Goal: Transaction & Acquisition: Obtain resource

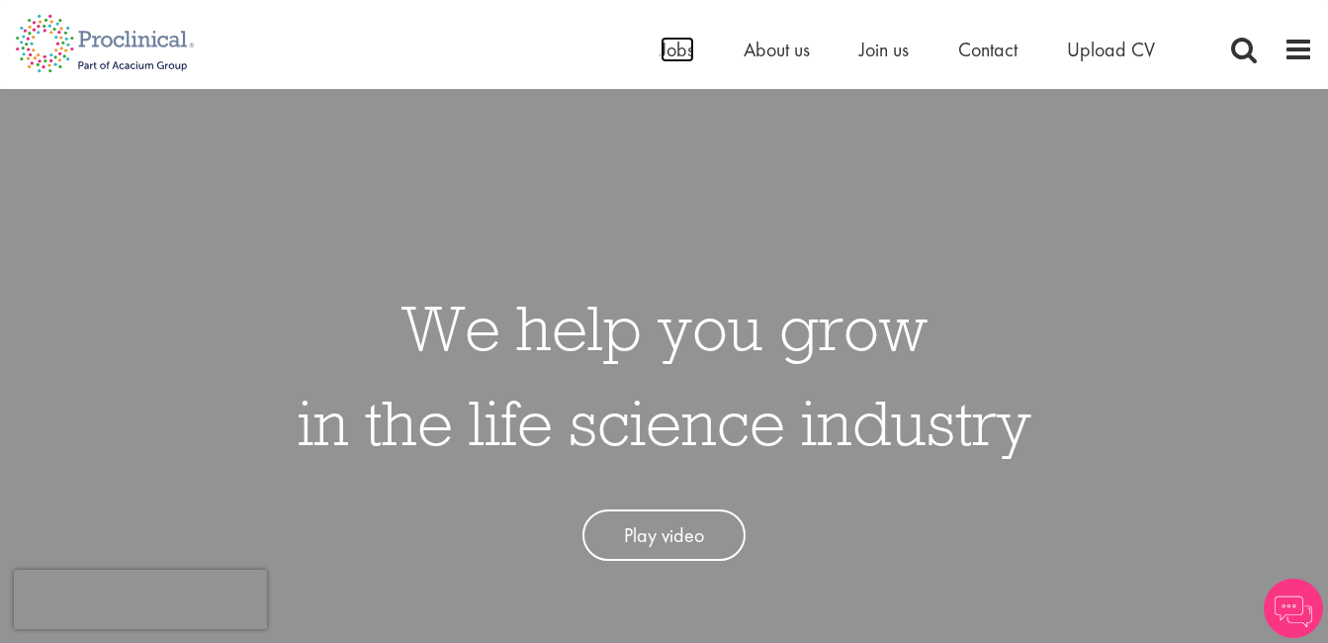
click at [671, 60] on span "Jobs" at bounding box center [678, 50] width 34 height 26
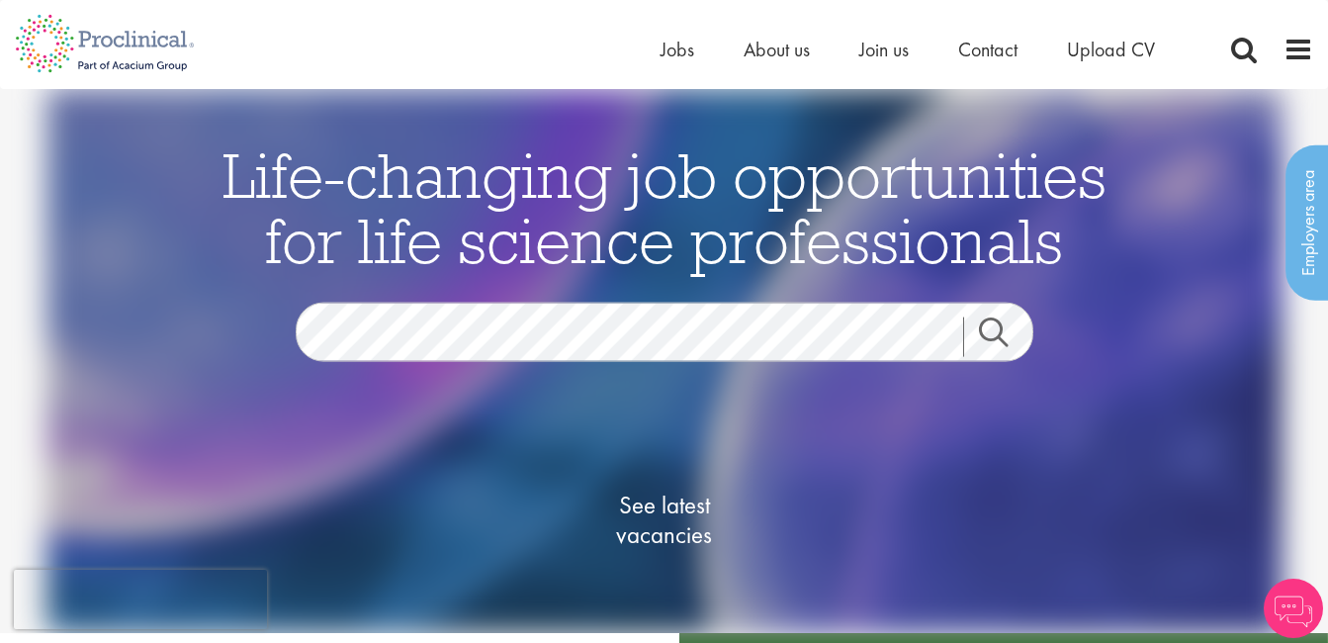
click at [981, 343] on link "Search" at bounding box center [1005, 336] width 85 height 40
click at [682, 55] on span "Jobs" at bounding box center [678, 50] width 34 height 26
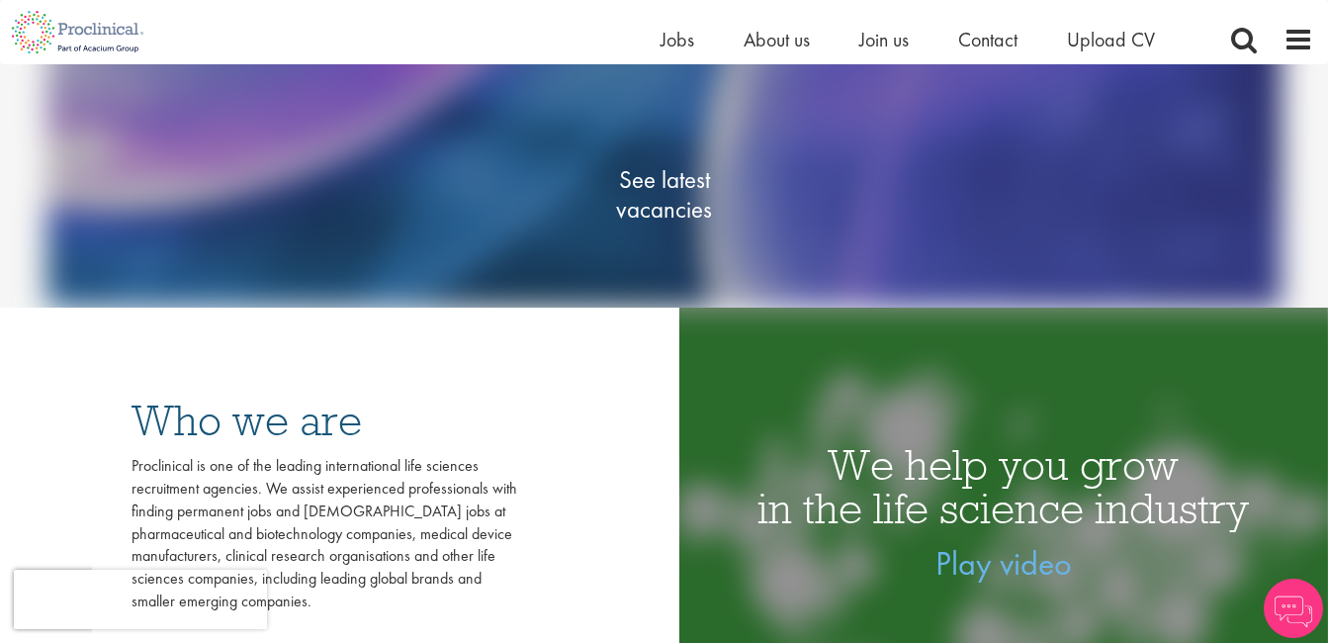
scroll to position [174, 0]
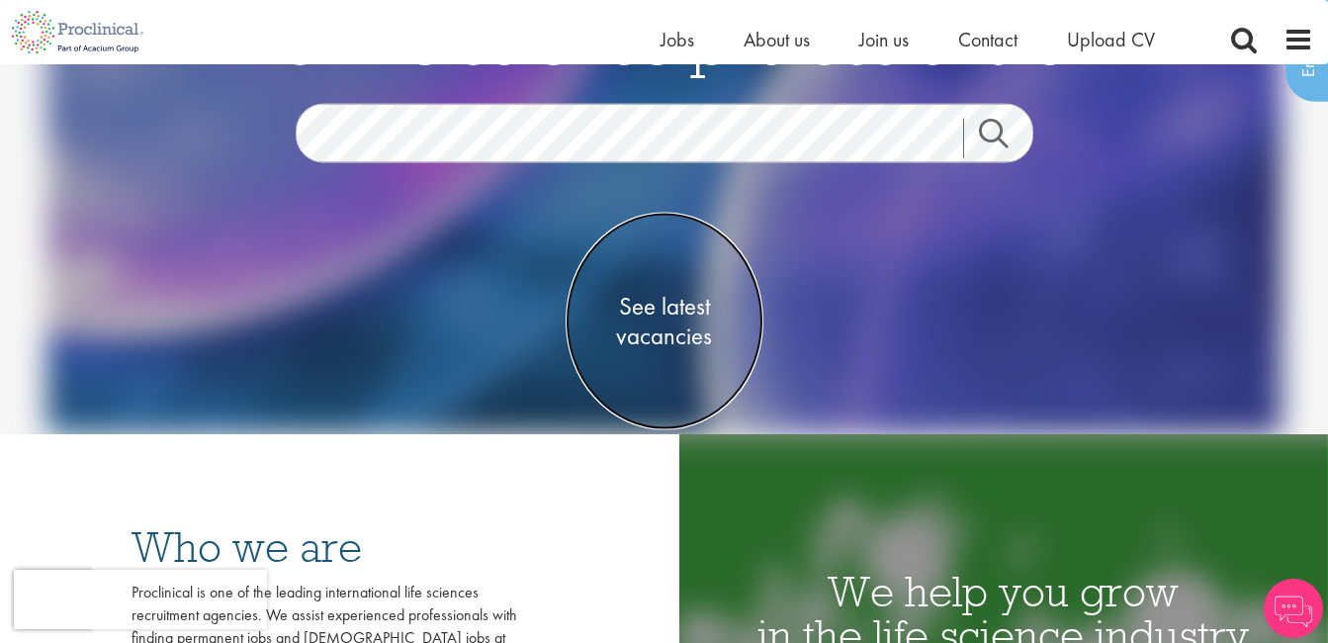
click at [656, 311] on span "See latest vacancies" at bounding box center [665, 320] width 198 height 59
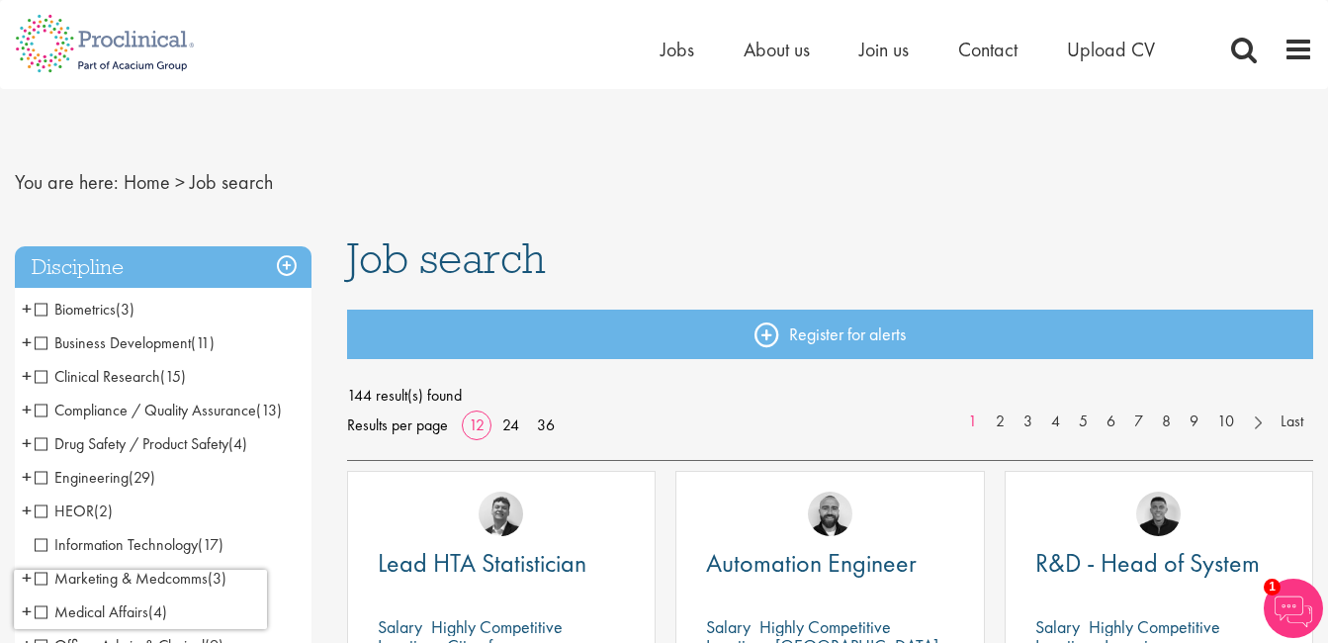
click at [43, 375] on span "Clinical Research" at bounding box center [98, 376] width 126 height 21
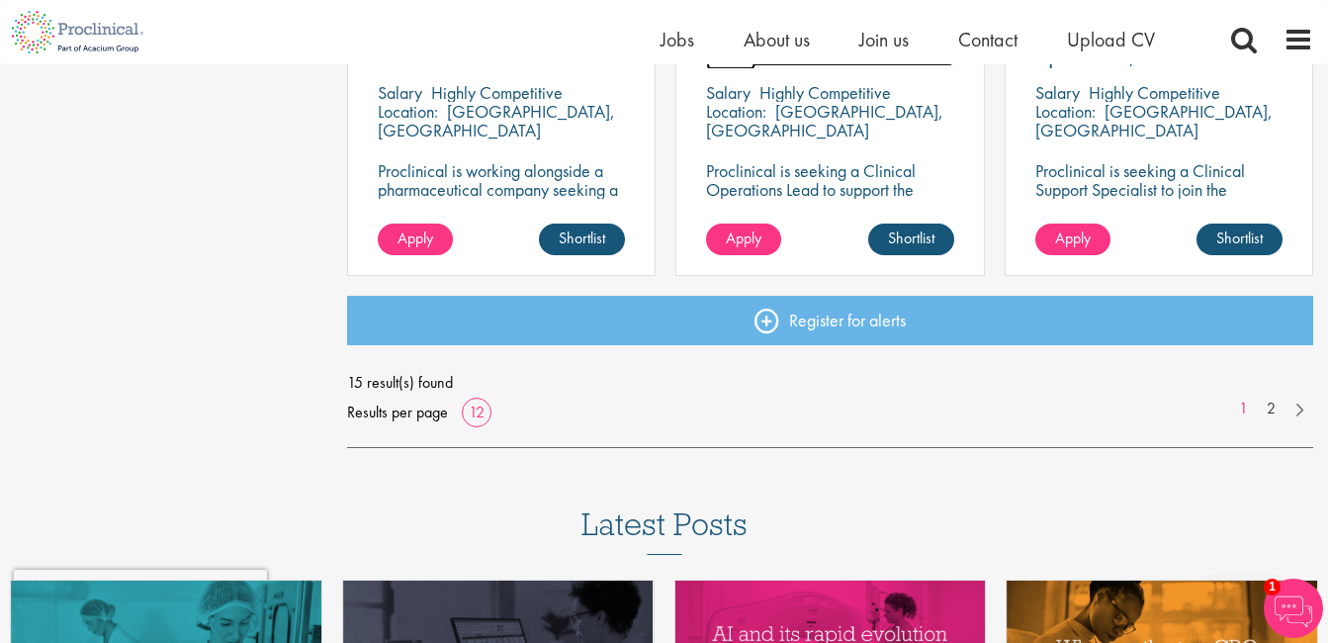
scroll to position [1605, 0]
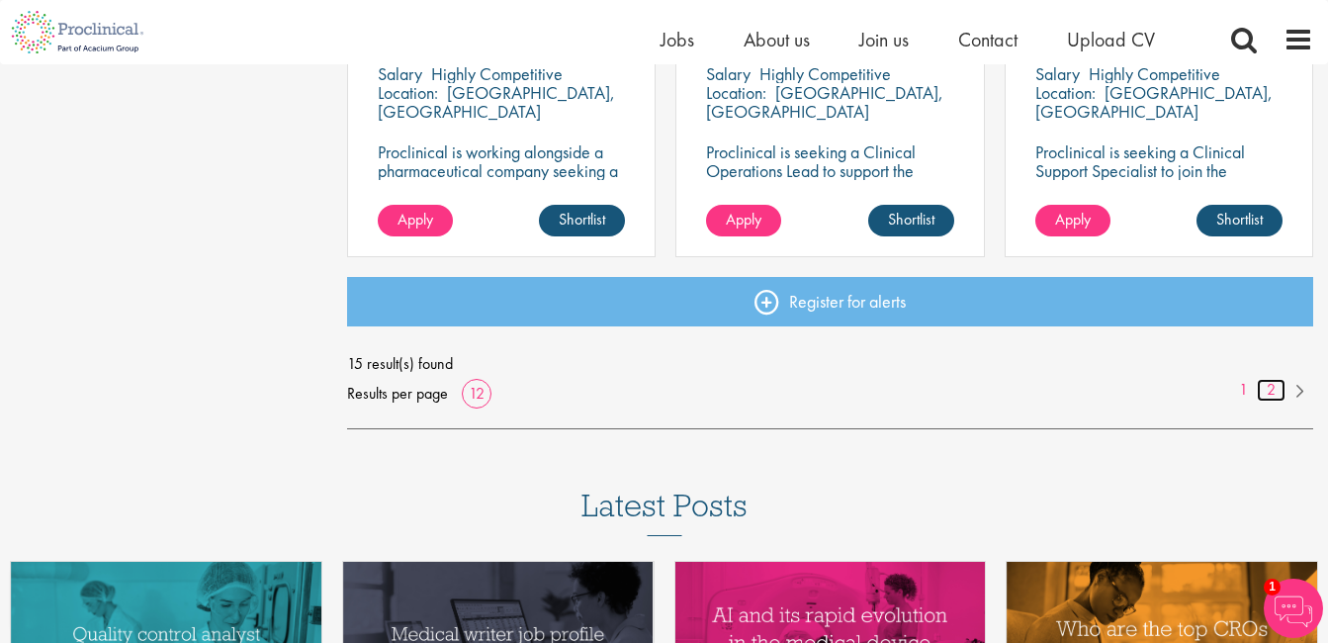
click at [1277, 390] on link "2" at bounding box center [1271, 390] width 29 height 23
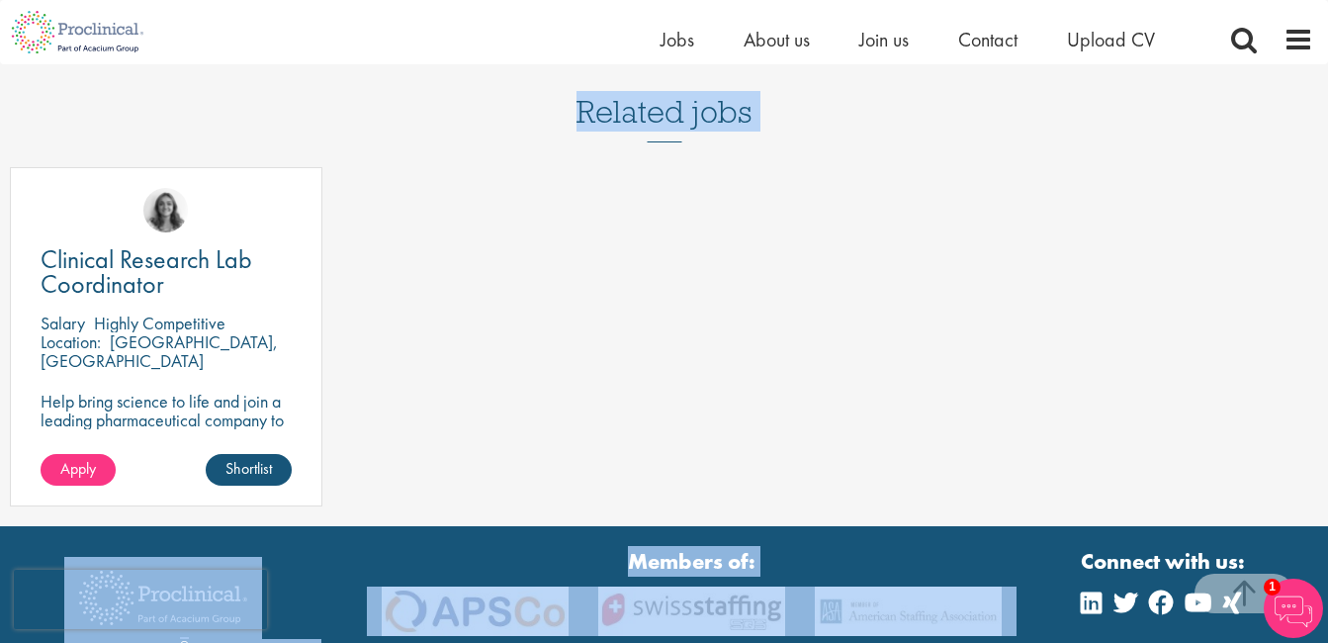
scroll to position [1829, 0]
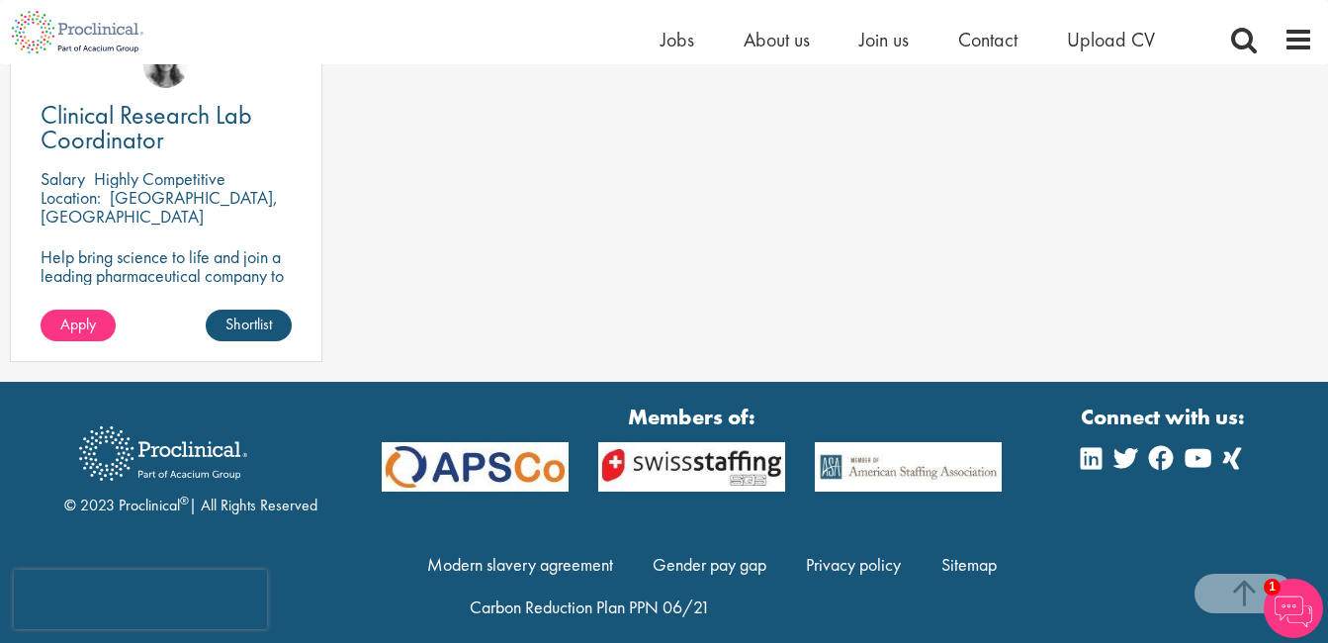
drag, startPoint x: 368, startPoint y: 130, endPoint x: 759, endPoint y: 69, distance: 396.2
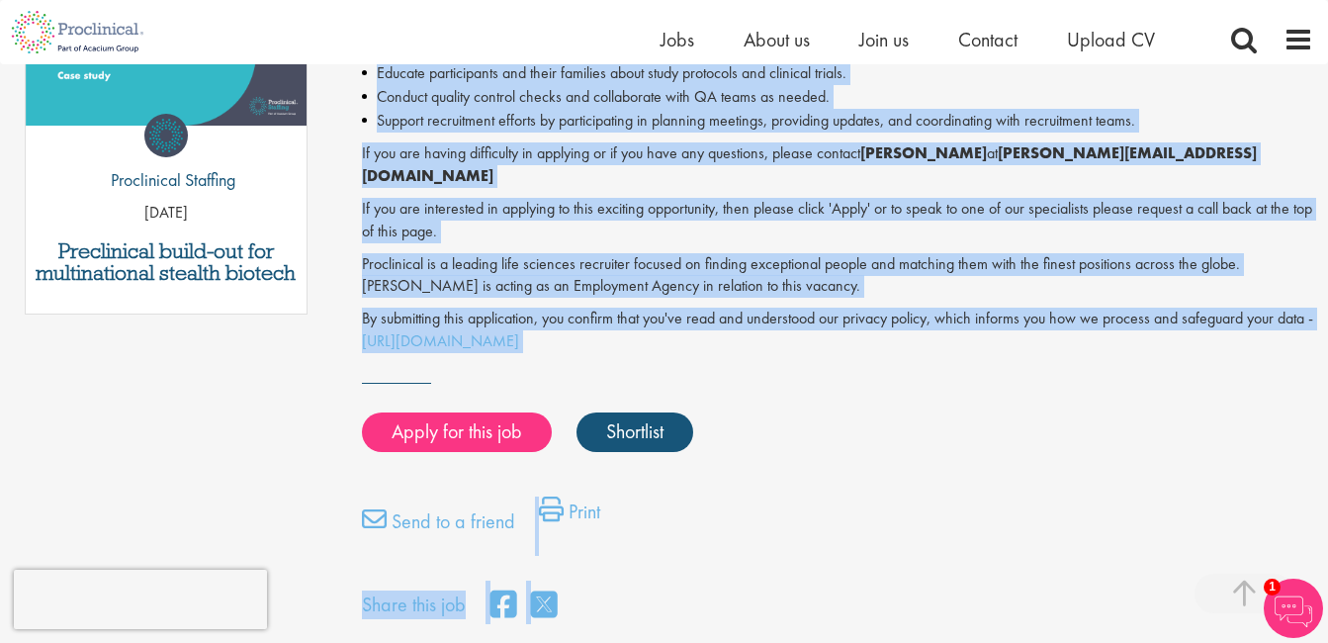
scroll to position [1093, 0]
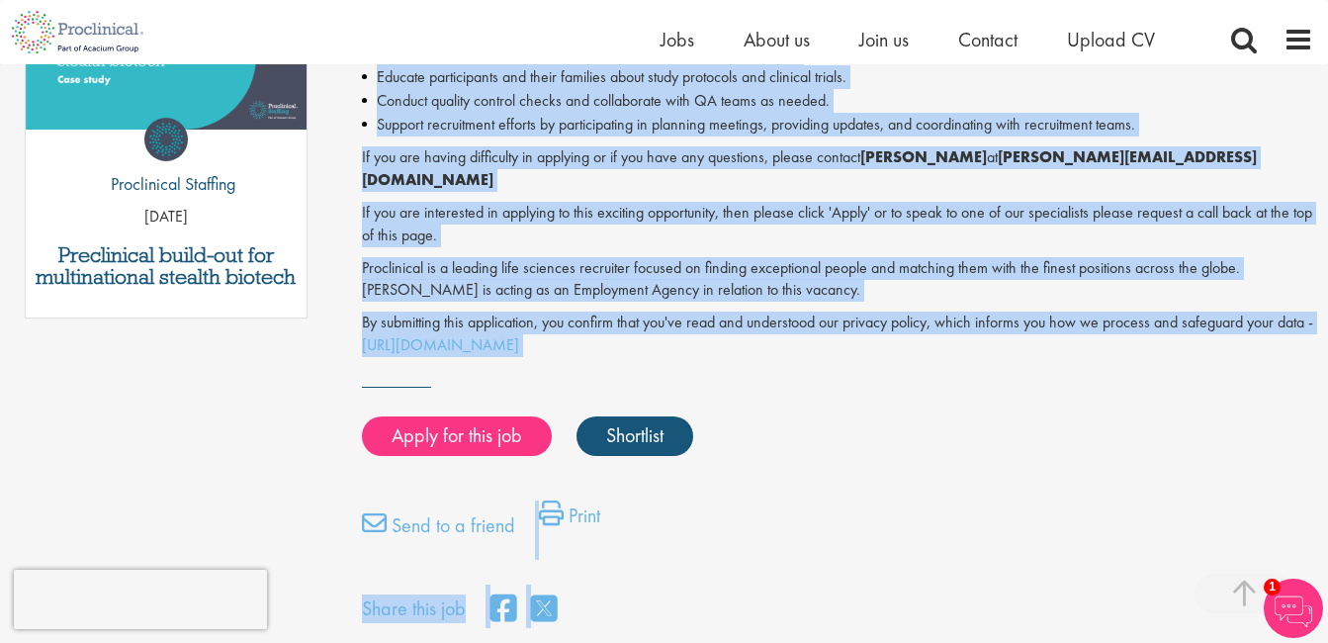
click at [768, 257] on p "Proclinical is a leading life sciences recruiter focused on finding exceptional…" at bounding box center [837, 279] width 951 height 45
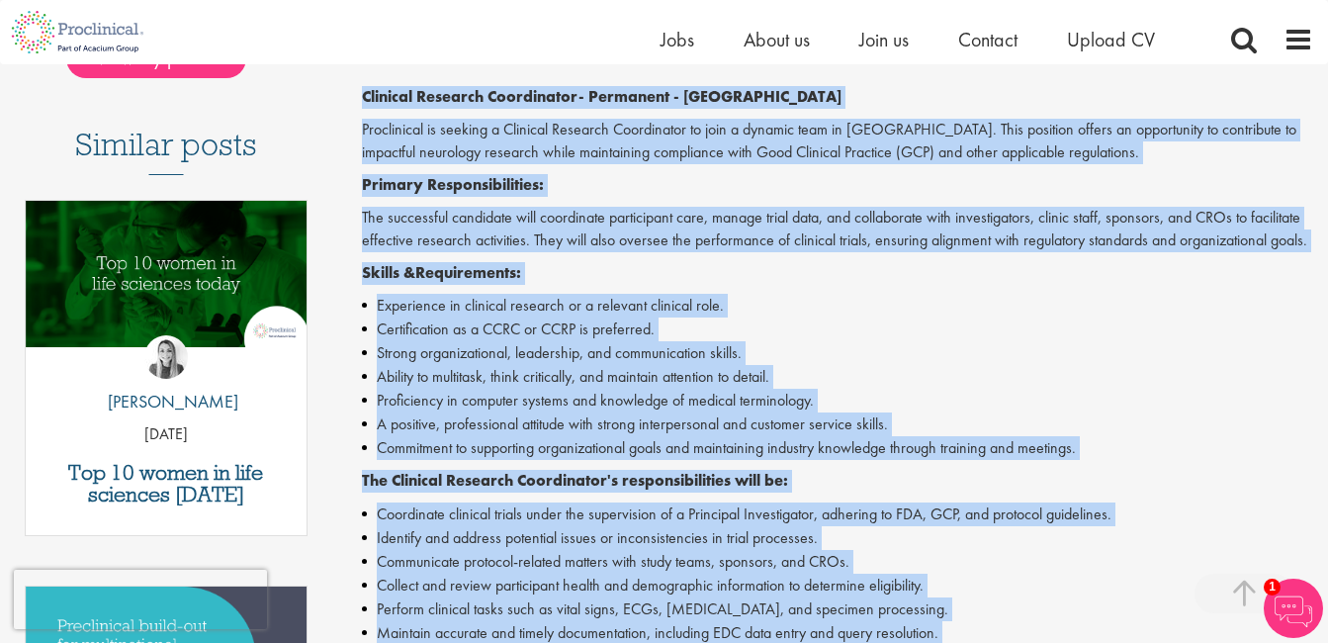
scroll to position [120, 0]
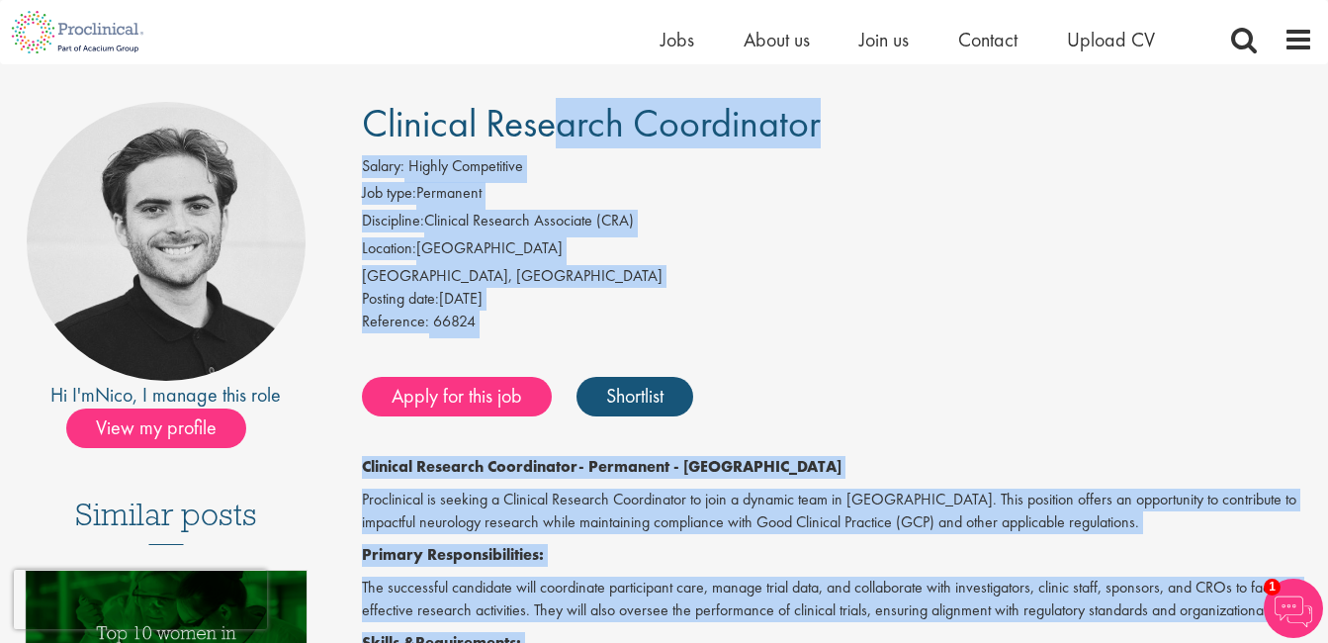
drag, startPoint x: 1162, startPoint y: 130, endPoint x: 367, endPoint y: 113, distance: 795.2
copy div "Clinical Research Coordinator Salary: Highly Competitive Job type: Permanent Di…"
click at [1053, 291] on div "Posting date: 29 Aug 2025" at bounding box center [837, 299] width 951 height 23
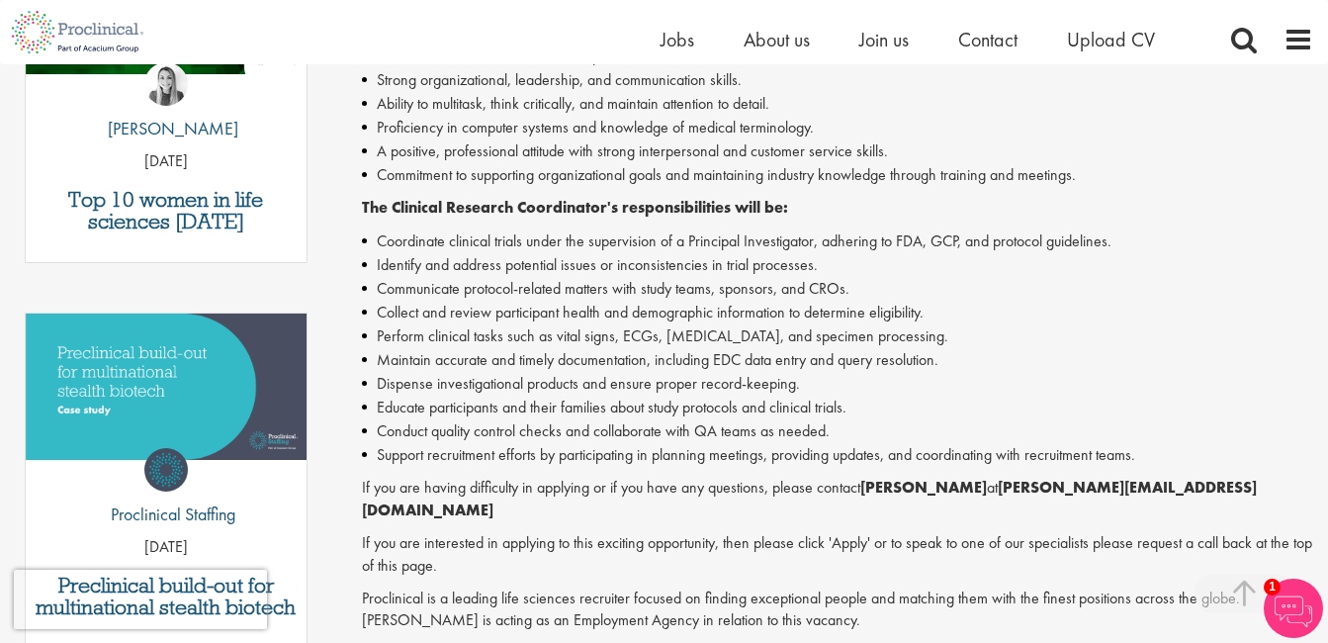
scroll to position [758, 0]
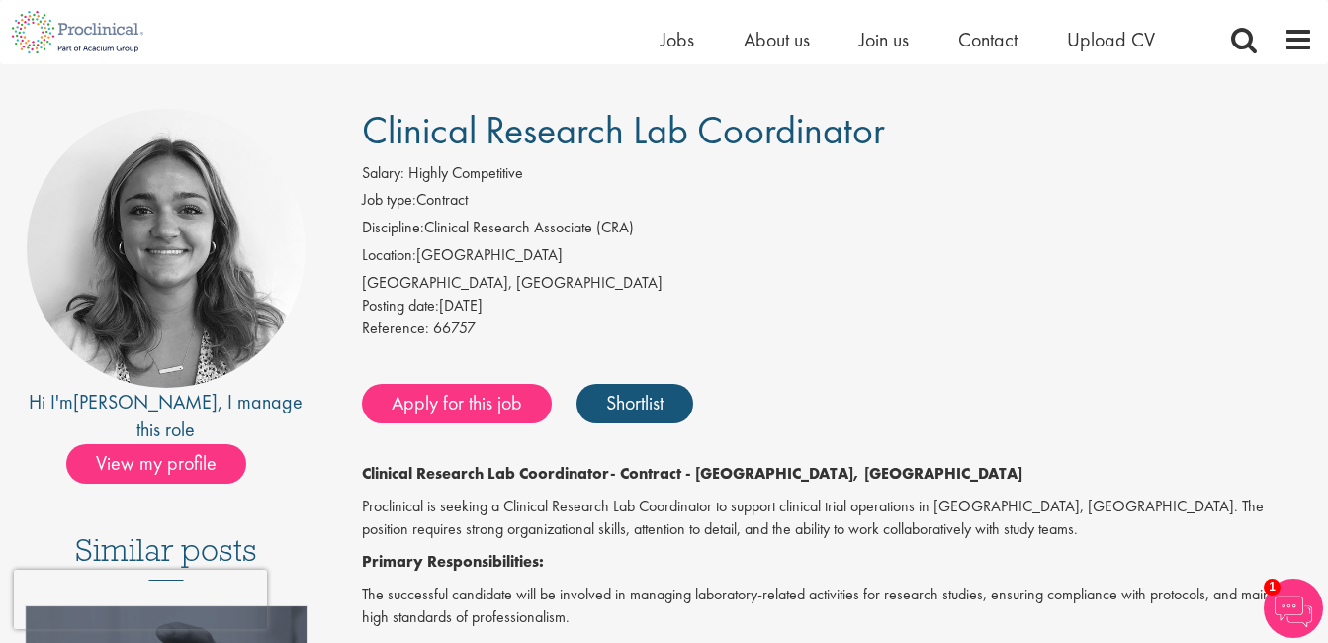
scroll to position [103, 0]
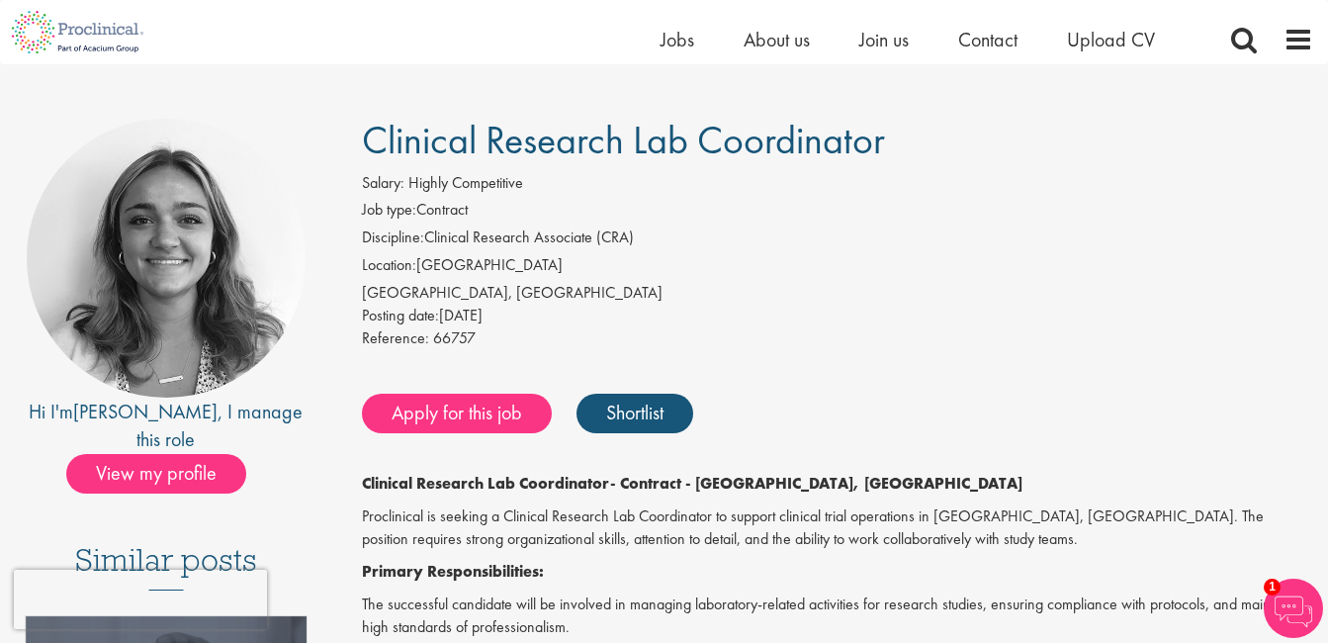
click at [370, 146] on span "Clinical Research Lab Coordinator" at bounding box center [623, 140] width 523 height 50
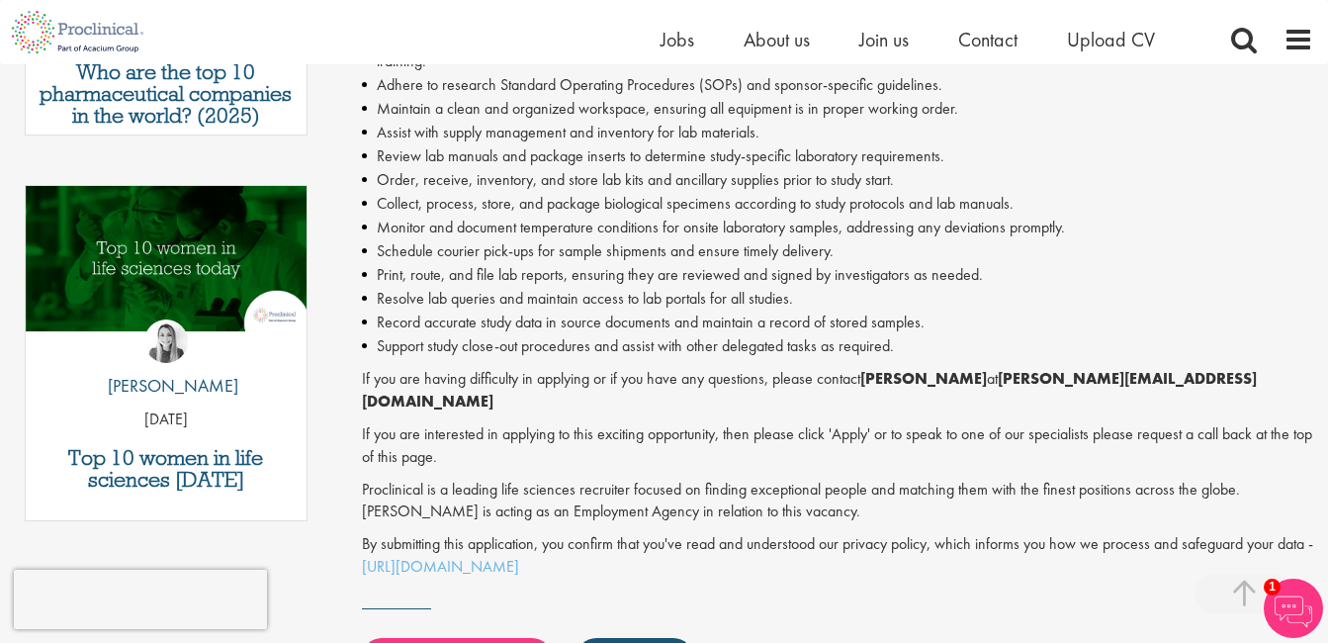
scroll to position [656, 0]
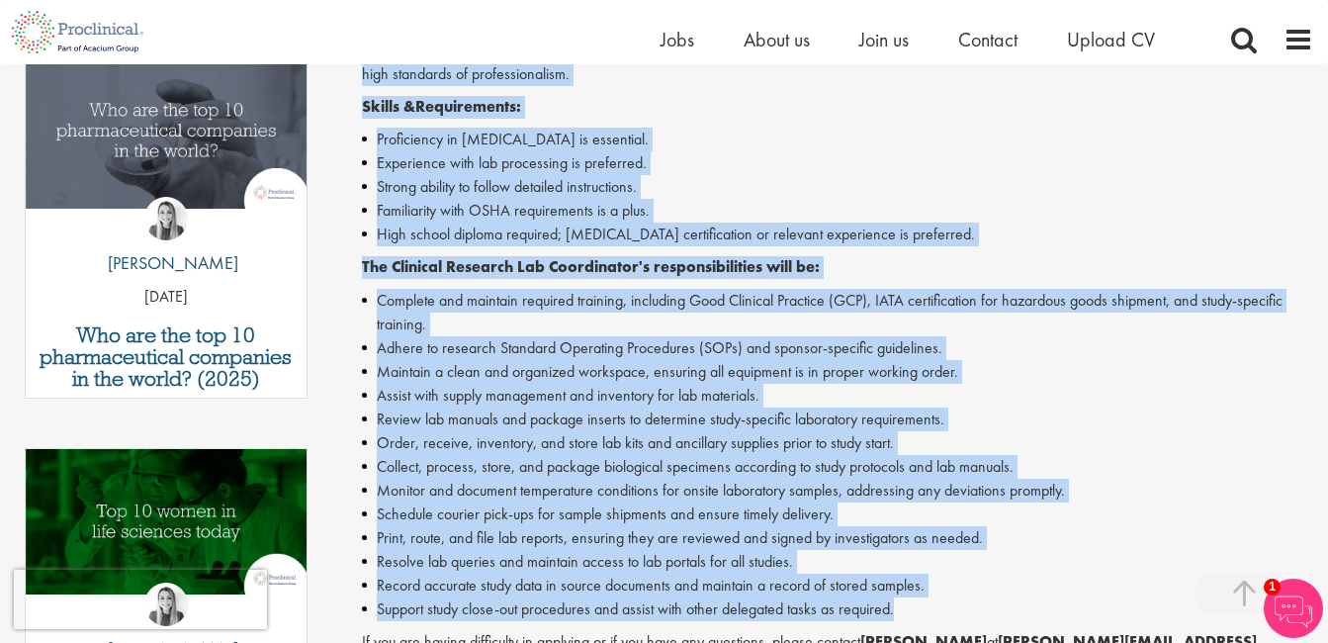
drag, startPoint x: 370, startPoint y: 146, endPoint x: 921, endPoint y: 614, distance: 722.6
click at [921, 614] on div "Clinical Research Lab Coordinator Salary: Highly Competitive Job type: Contract…" at bounding box center [830, 339] width 996 height 1547
copy div "Clinical Research Lab Coordinator Salary: Highly Competitive Job type: Contract…"
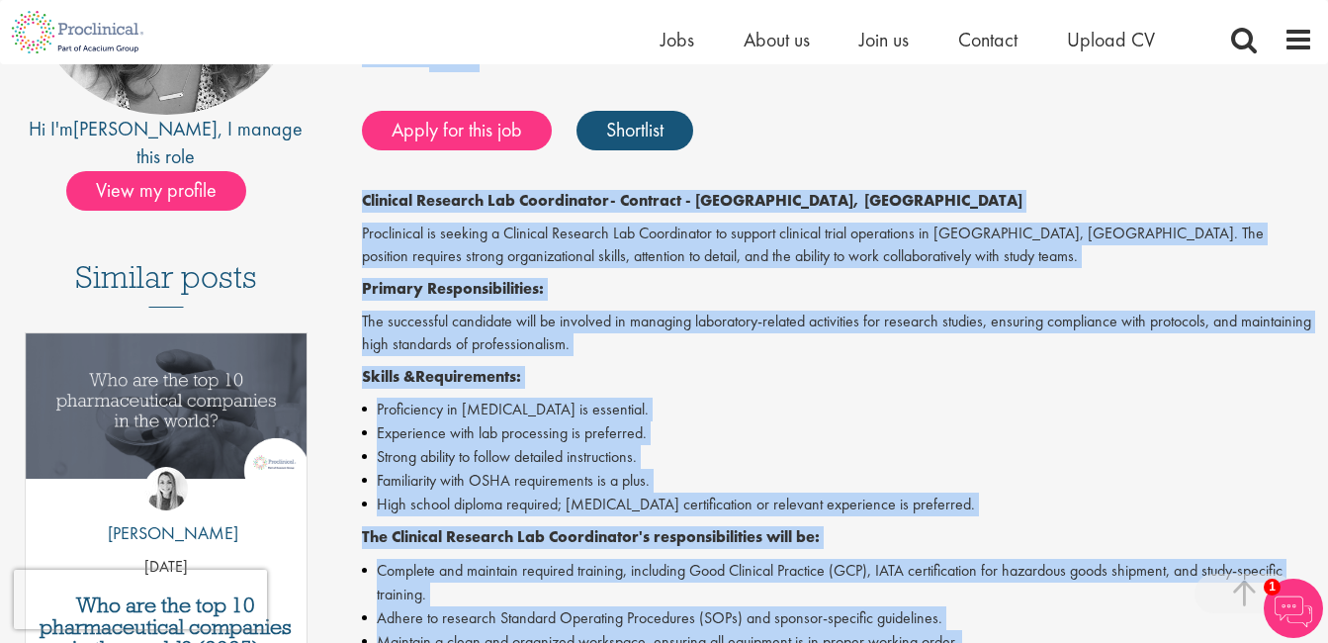
scroll to position [0, 0]
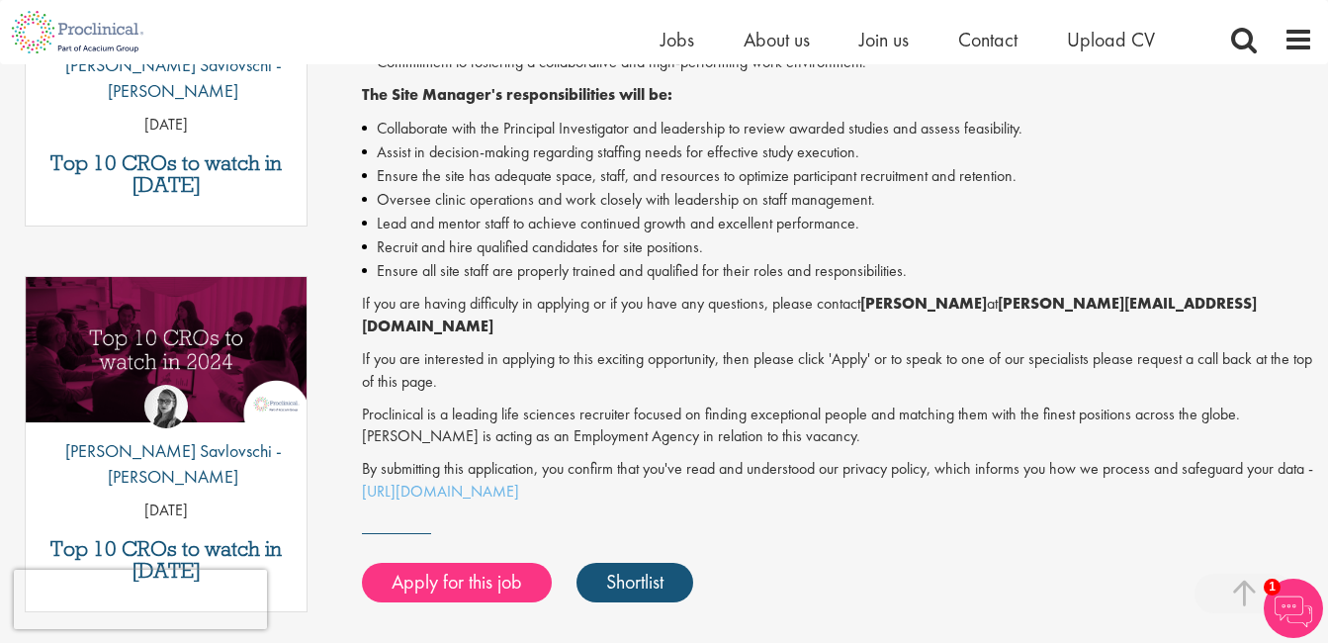
scroll to position [823, 0]
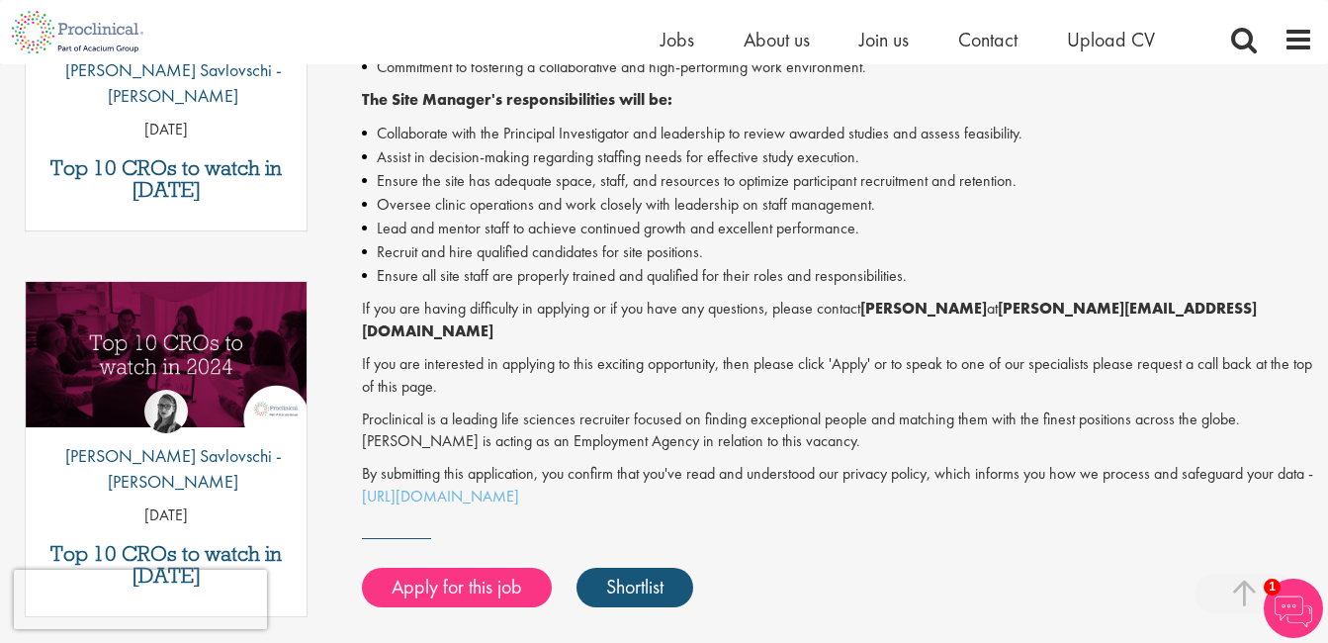
drag, startPoint x: 370, startPoint y: 115, endPoint x: 918, endPoint y: 272, distance: 569.9
click at [918, 272] on div "Site Manager Salary: Highly Competitive Job type: Permanent Discipline: Project…" at bounding box center [830, 89] width 996 height 1380
copy div "Site Manager Salary: Highly Competitive Job type: Permanent Discipline: Project…"
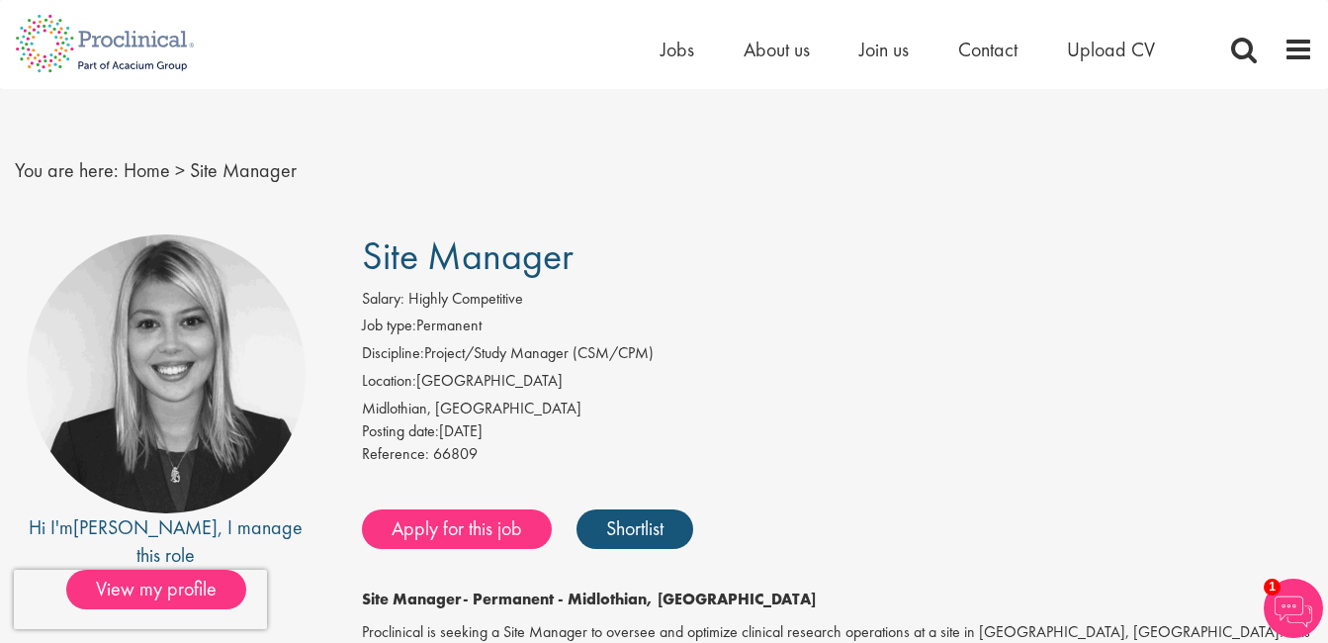
scroll to position [0, 0]
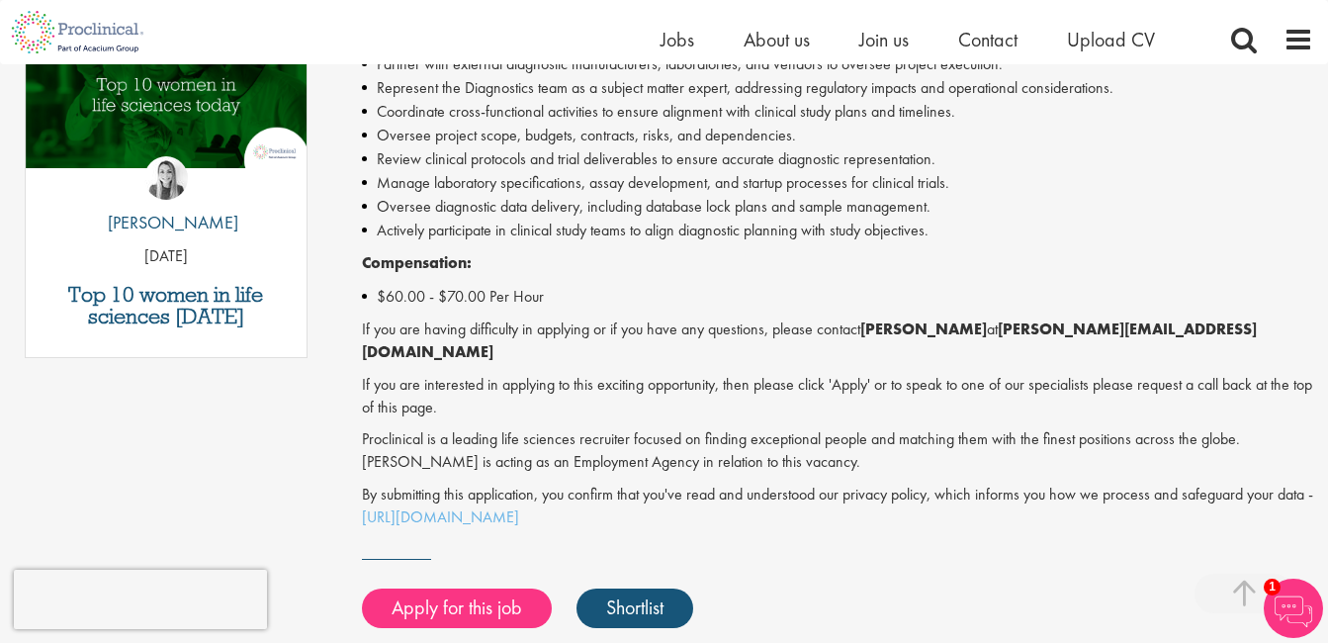
scroll to position [1087, 0]
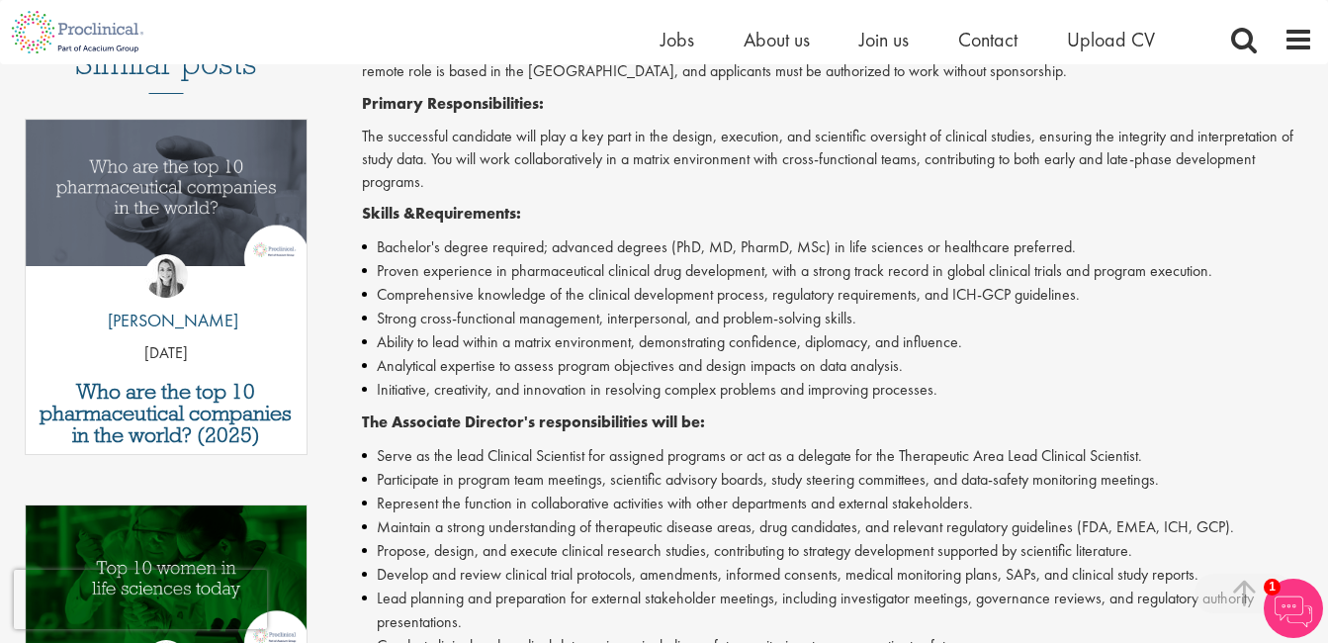
scroll to position [575, 0]
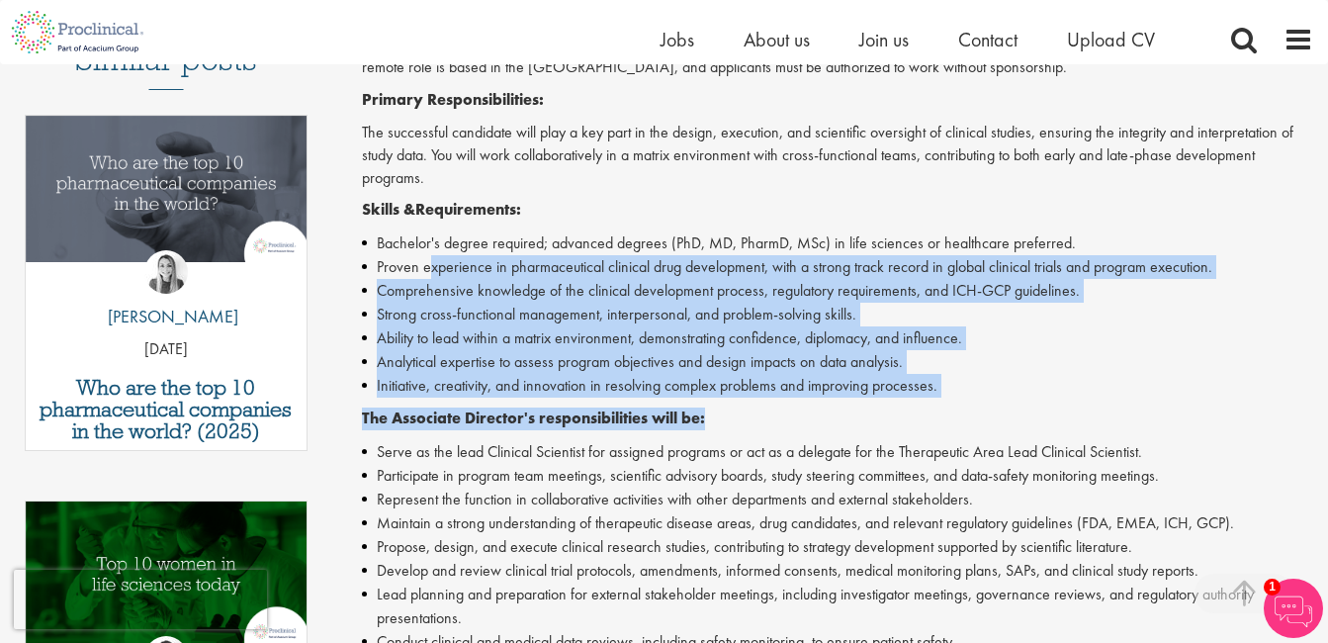
drag, startPoint x: 429, startPoint y: 264, endPoint x: 722, endPoint y: 411, distance: 327.7
click at [722, 411] on div "Associate Director - Contract - Boston, REMOTE USA Proclinical is seeking an As…" at bounding box center [837, 494] width 951 height 986
drag, startPoint x: 722, startPoint y: 411, endPoint x: 734, endPoint y: 419, distance: 14.3
click at [734, 419] on p "The Associate Director's responsibilities will be:" at bounding box center [837, 418] width 951 height 23
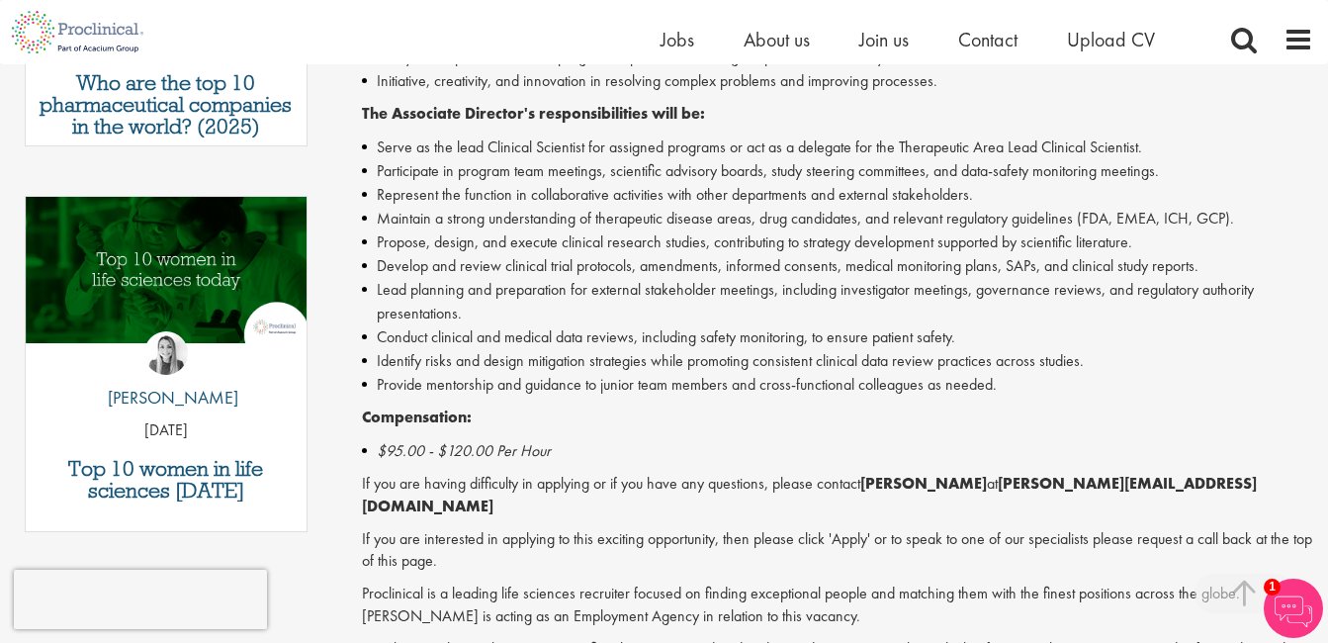
scroll to position [866, 0]
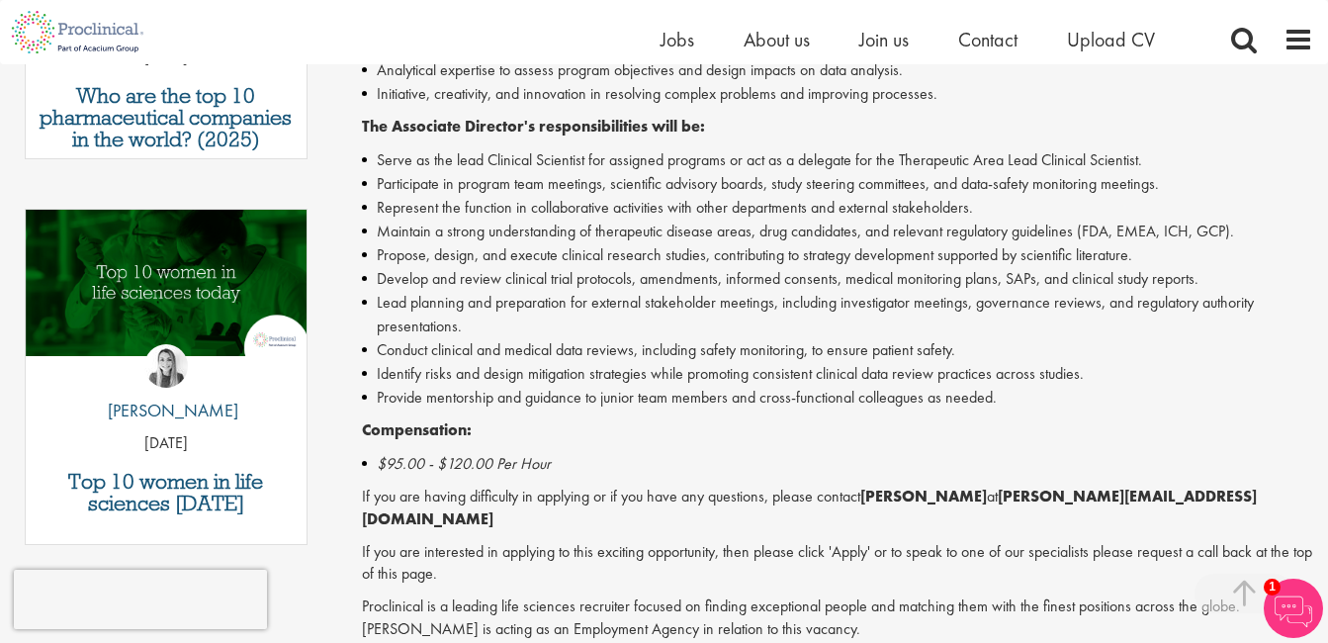
click at [1125, 345] on li "Conduct clinical and medical data reviews, including safety monitoring, to ensu…" at bounding box center [837, 350] width 951 height 24
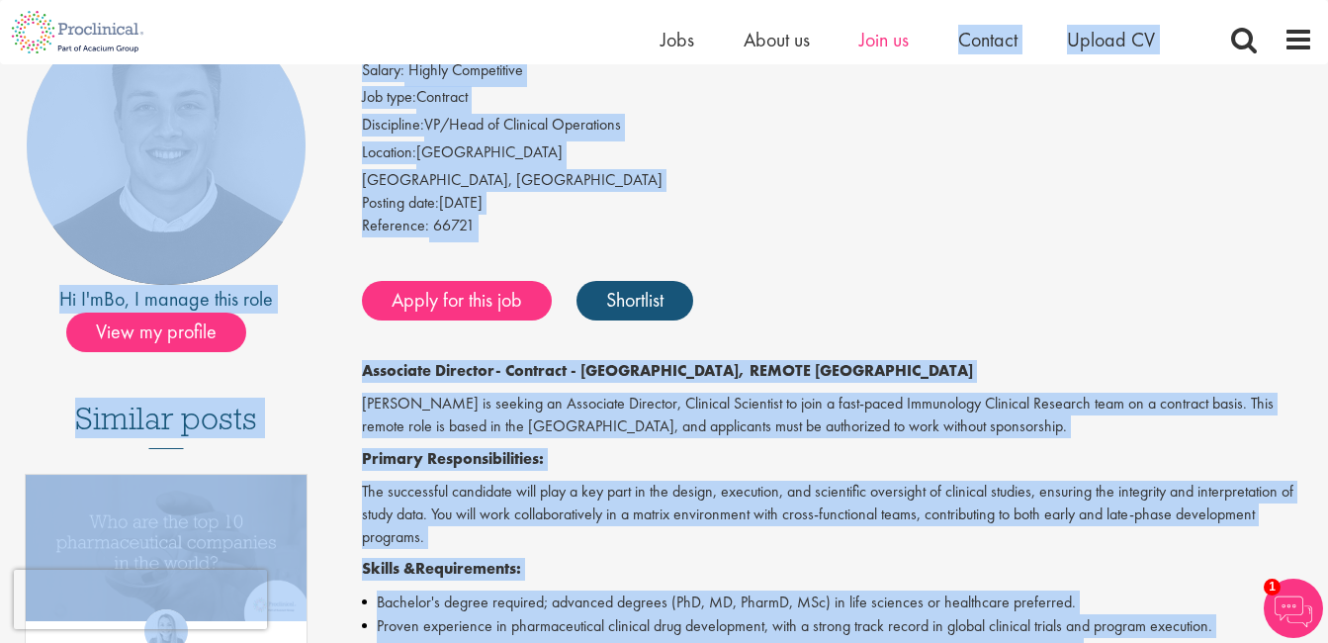
scroll to position [164, 0]
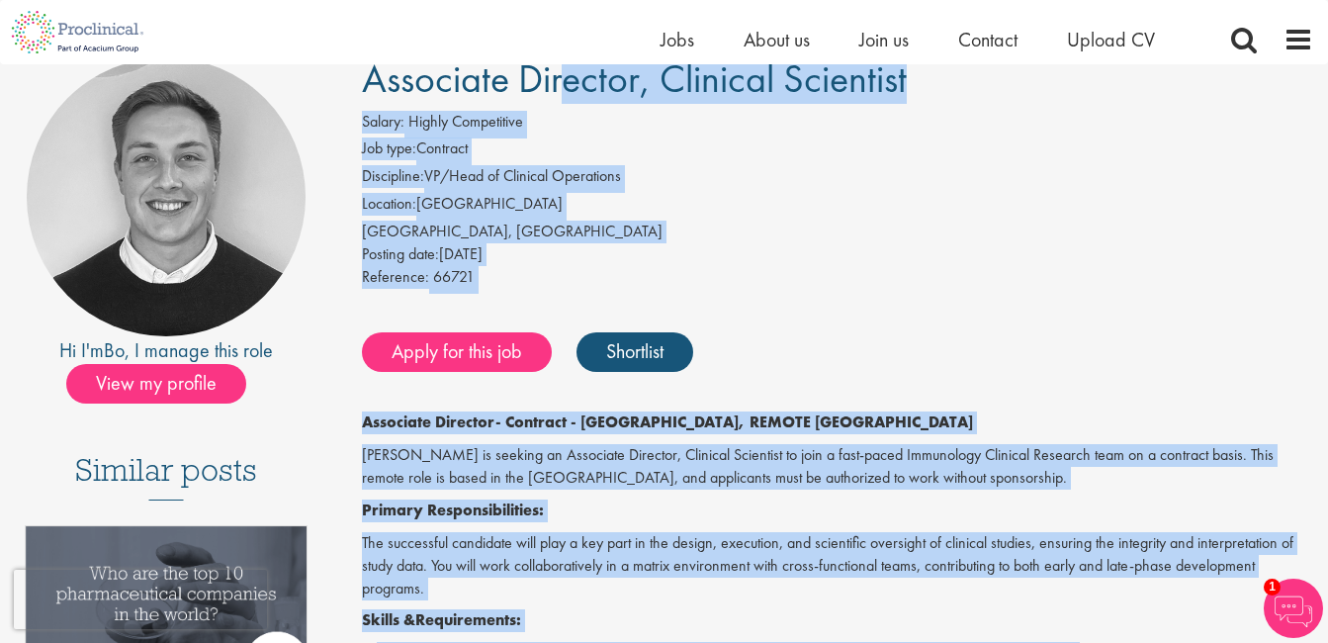
drag, startPoint x: 1012, startPoint y: 355, endPoint x: 345, endPoint y: 78, distance: 721.7
copy div "Associate Director, Clinical Scientist Salary: Highly Competitive Job type: Con…"
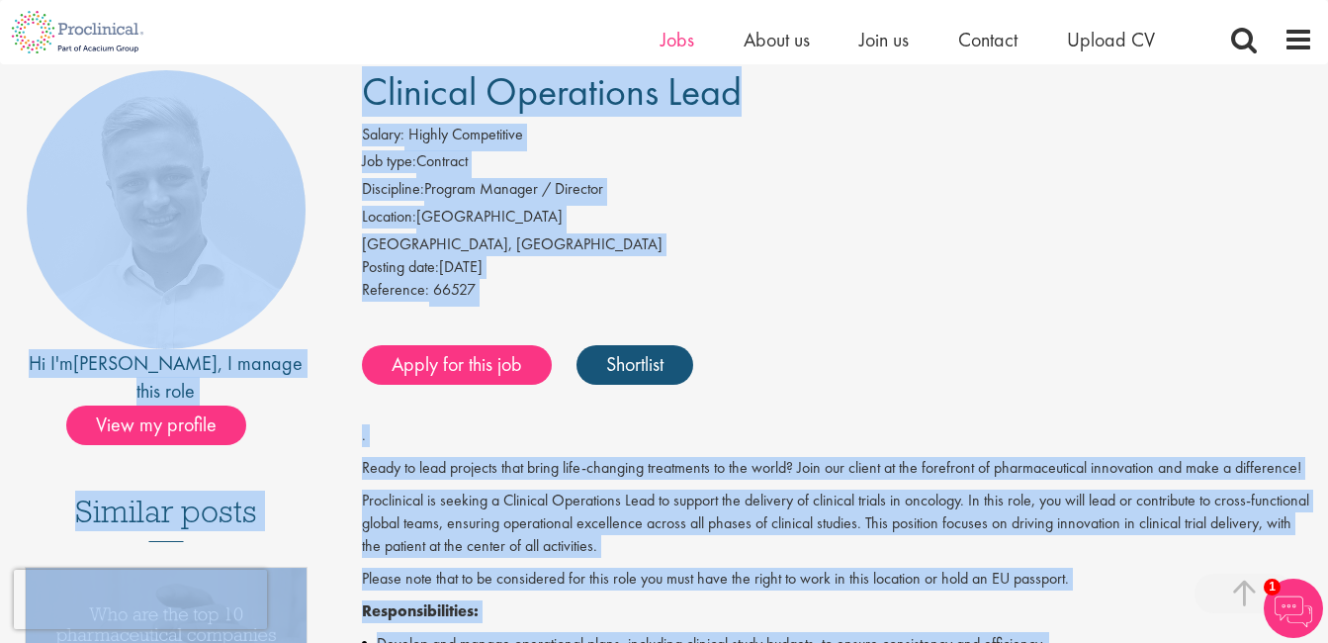
scroll to position [40, 0]
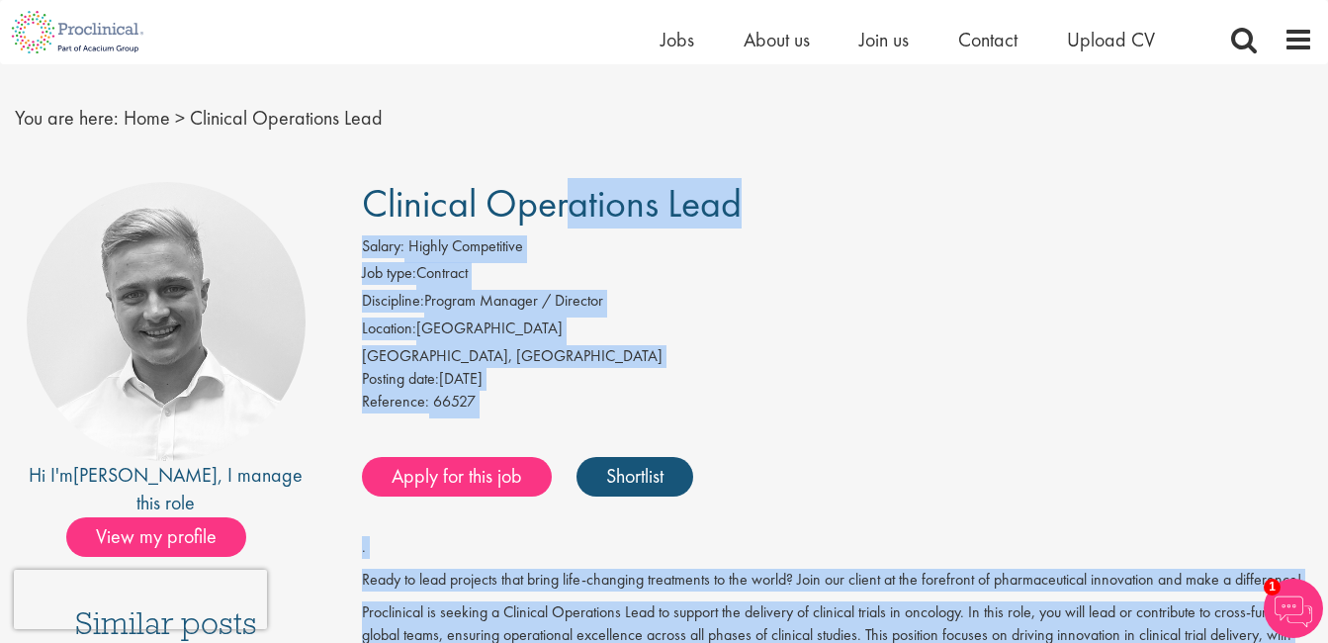
drag, startPoint x: 824, startPoint y: 505, endPoint x: 372, endPoint y: 214, distance: 537.9
copy div "Clinical Operations Lead Salary: Highly Competitive Job type: Contract Discipli…"
click at [777, 283] on li "Job type: Contract" at bounding box center [837, 276] width 951 height 28
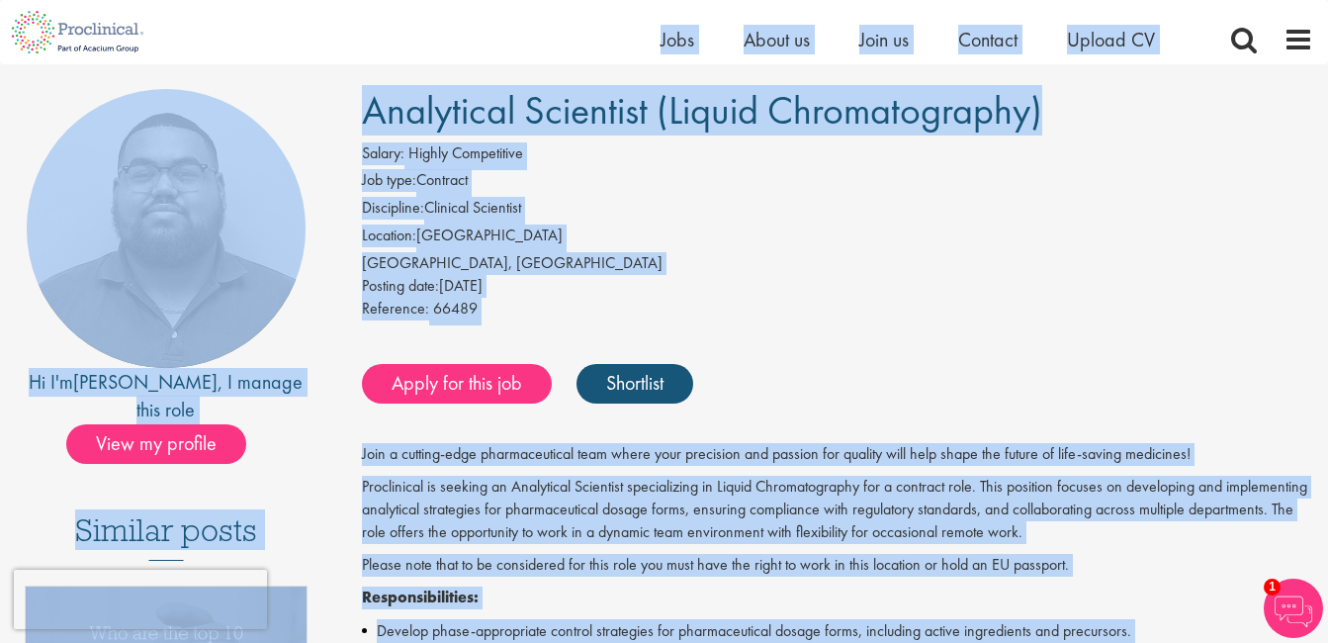
scroll to position [75, 0]
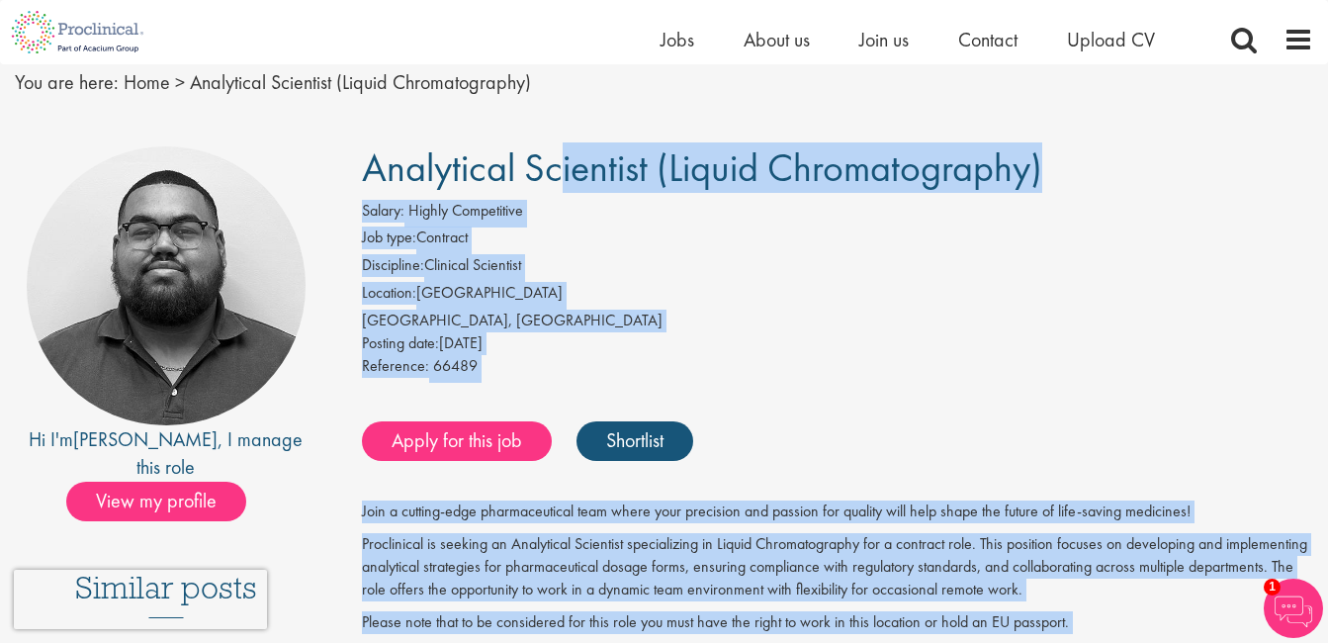
drag, startPoint x: 944, startPoint y: 497, endPoint x: 368, endPoint y: 178, distance: 659.1
copy div "Analytical Scientist (Liquid Chromatography) Salary: Highly Competitive Job typ…"
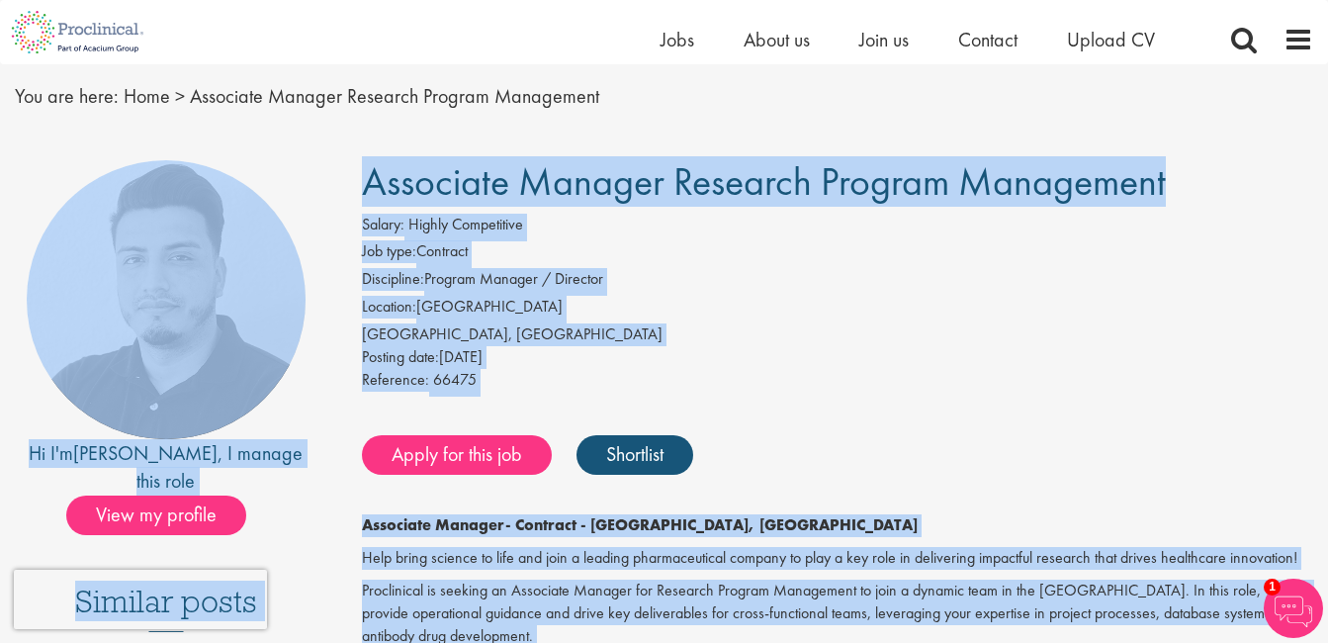
scroll to position [15, 0]
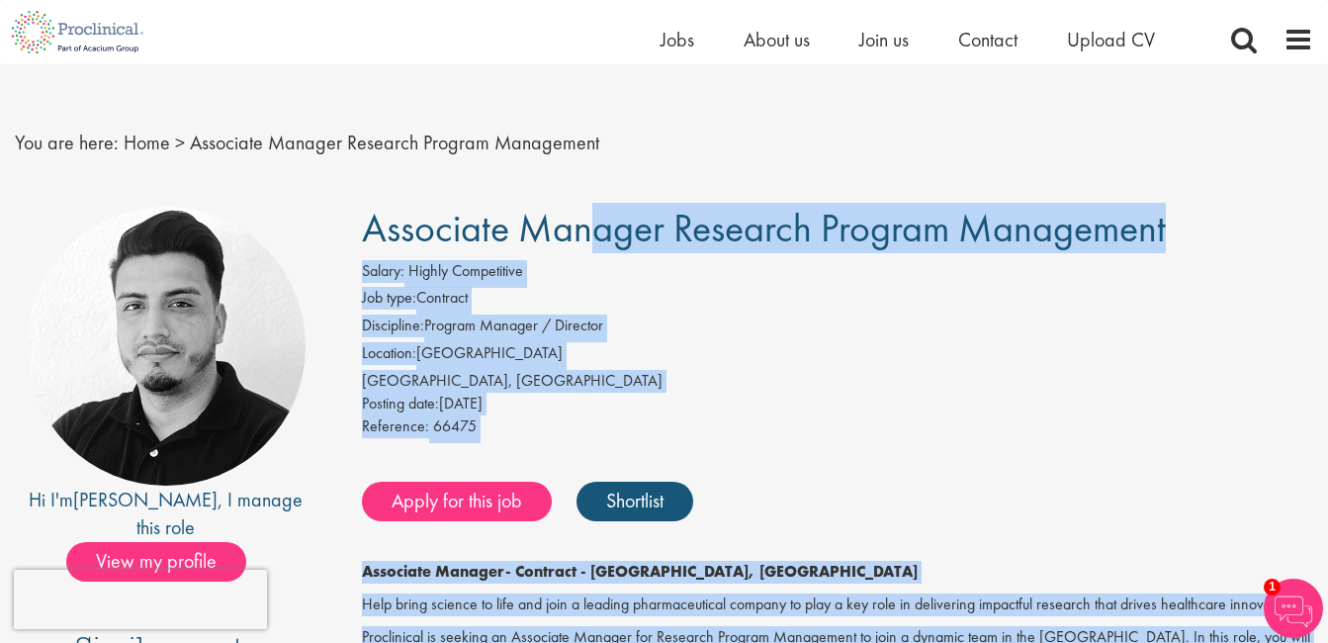
drag, startPoint x: 996, startPoint y: 531, endPoint x: 367, endPoint y: 236, distance: 694.5
copy div "Associate Manager Research Program Management Salary: Highly Competitive Job ty…"
